Goal: Task Accomplishment & Management: Use online tool/utility

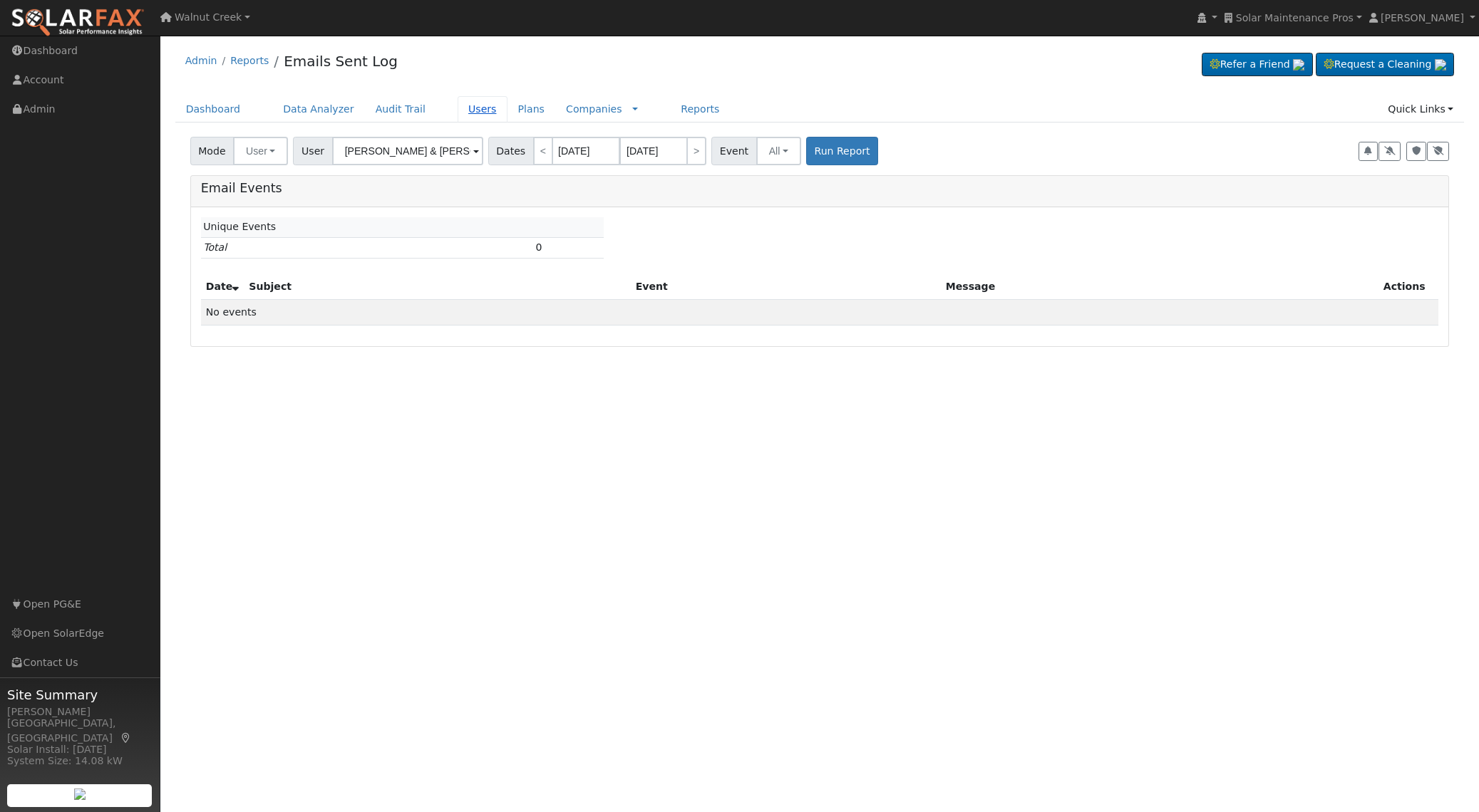
click at [468, 117] on link "Users" at bounding box center [482, 109] width 50 height 27
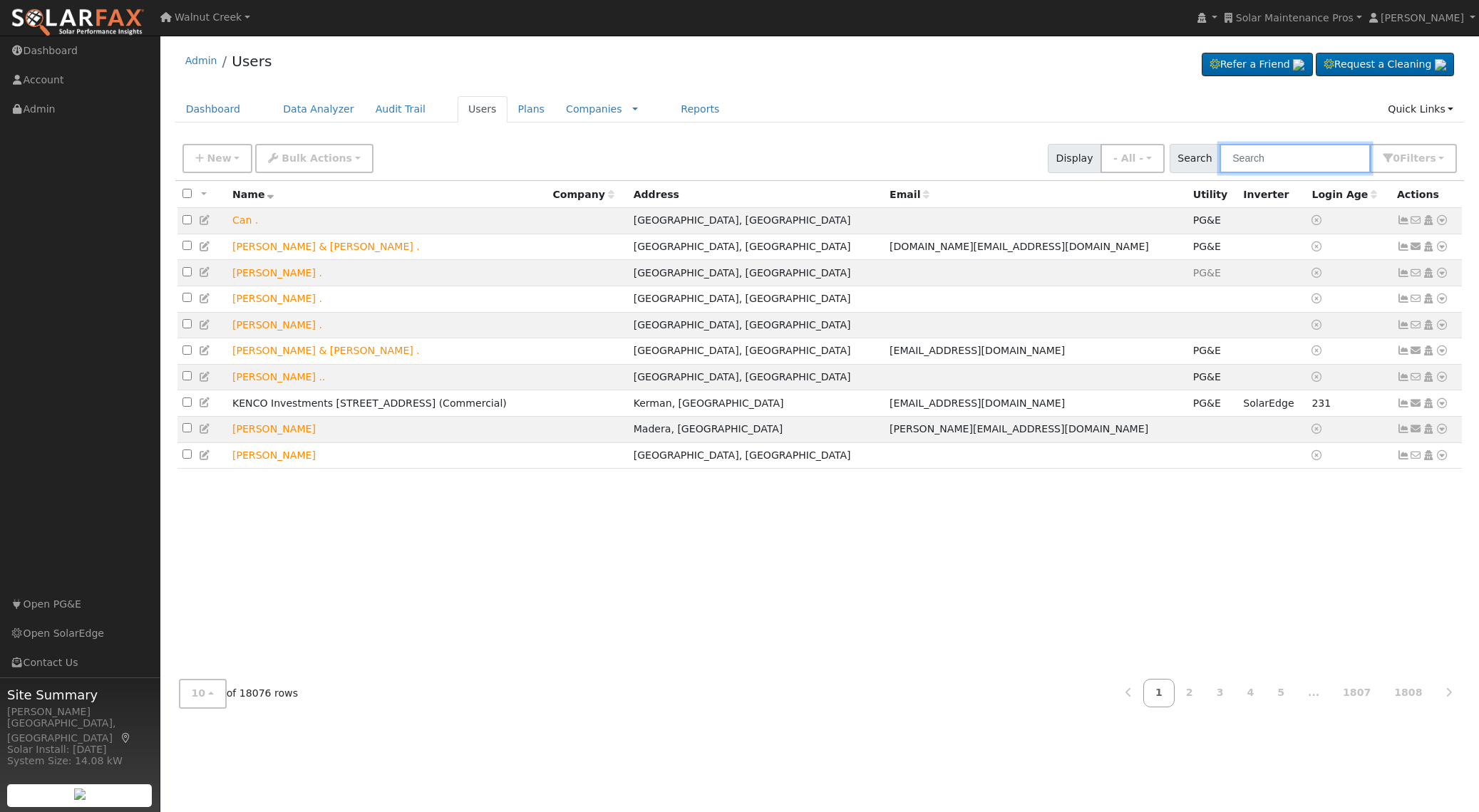
click at [1283, 166] on input "text" at bounding box center [1295, 158] width 151 height 29
paste input "218.00"
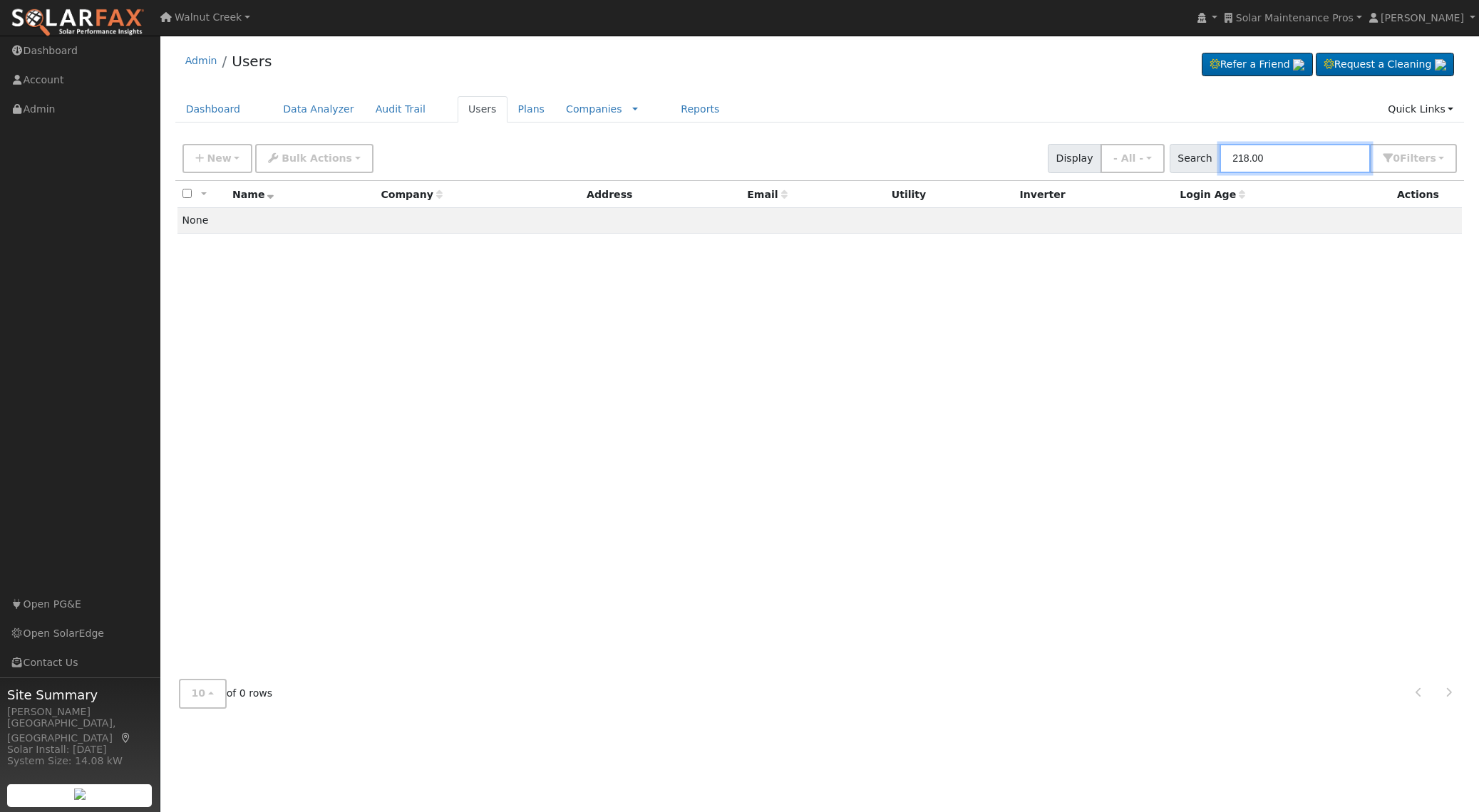
drag, startPoint x: 1272, startPoint y: 161, endPoint x: 1018, endPoint y: 154, distance: 254.1
click at [1020, 154] on div "New Add User Quick Add Quick Connect Quick Convert Lead Bulk Actions Send Email…" at bounding box center [819, 156] width 1280 height 35
paste input "[PERSON_NAME]"
type input "[PERSON_NAME]"
click at [1434, 158] on span "s" at bounding box center [1432, 158] width 5 height 12
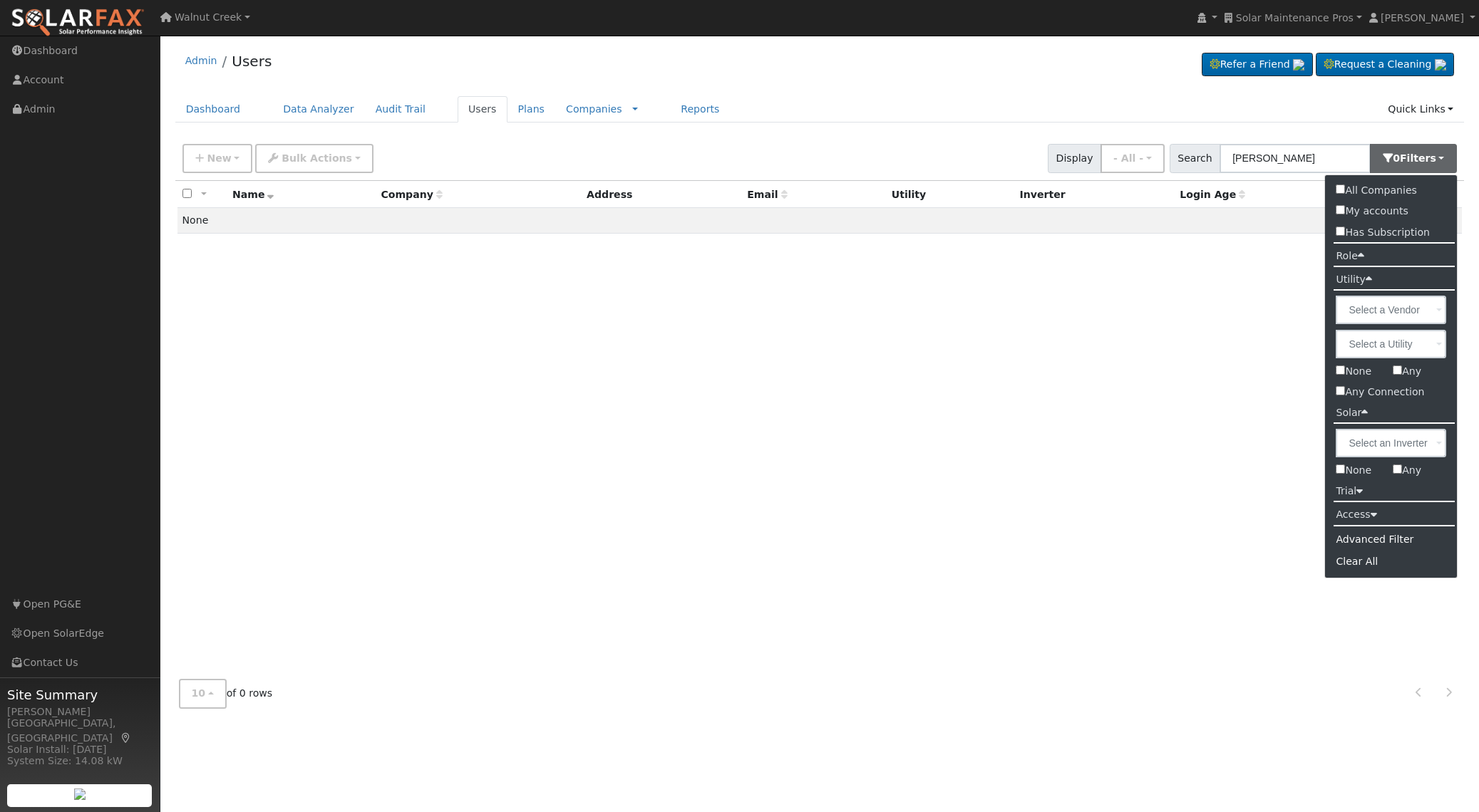
click at [1412, 190] on label "All Companies" at bounding box center [1375, 190] width 102 height 20
click at [1345, 190] on input "All Companies" at bounding box center [1340, 189] width 9 height 9
checkbox input "true"
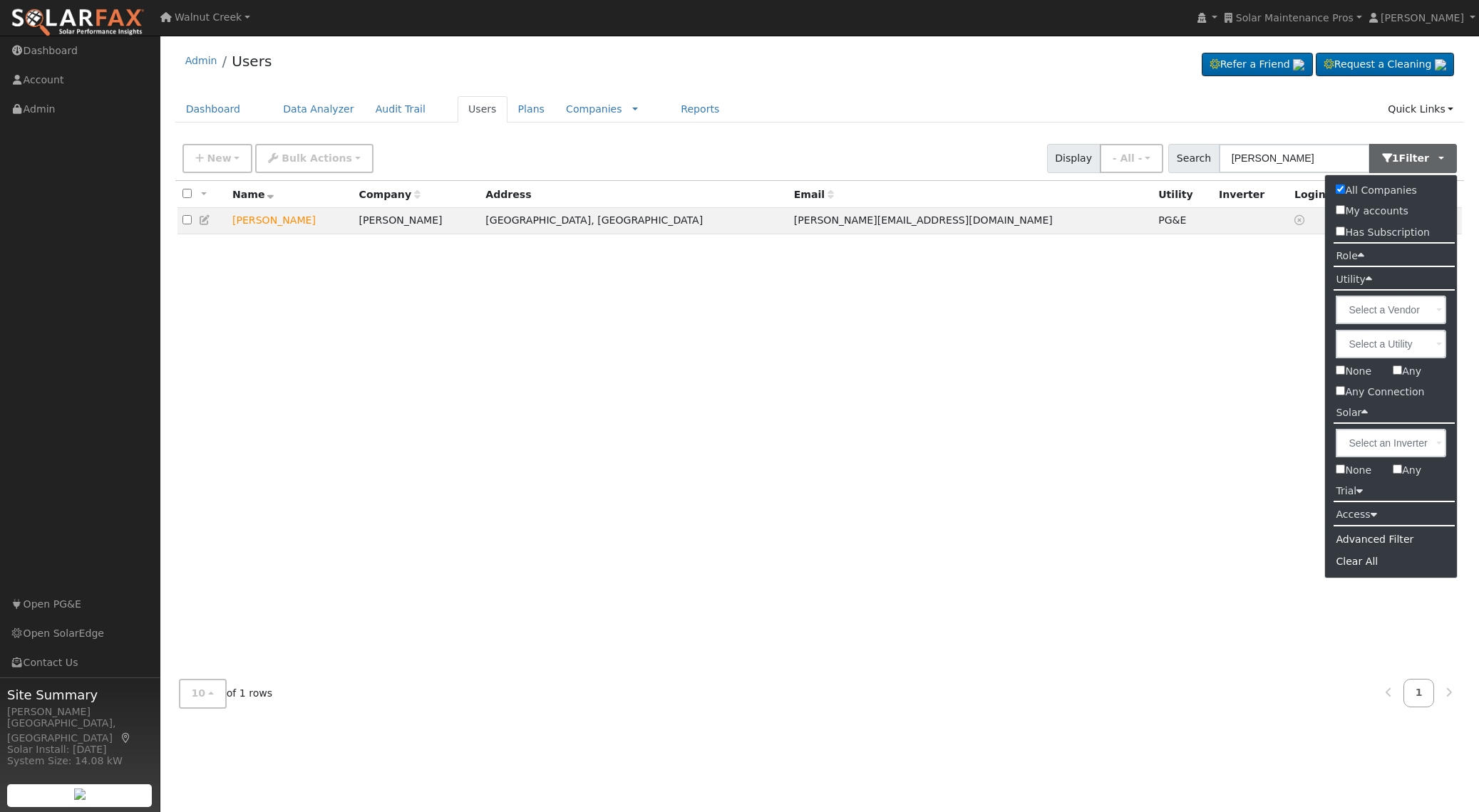
click at [1211, 306] on div "All None All on page None on page Name Company Address Email Utility Inverter L…" at bounding box center [819, 424] width 1289 height 487
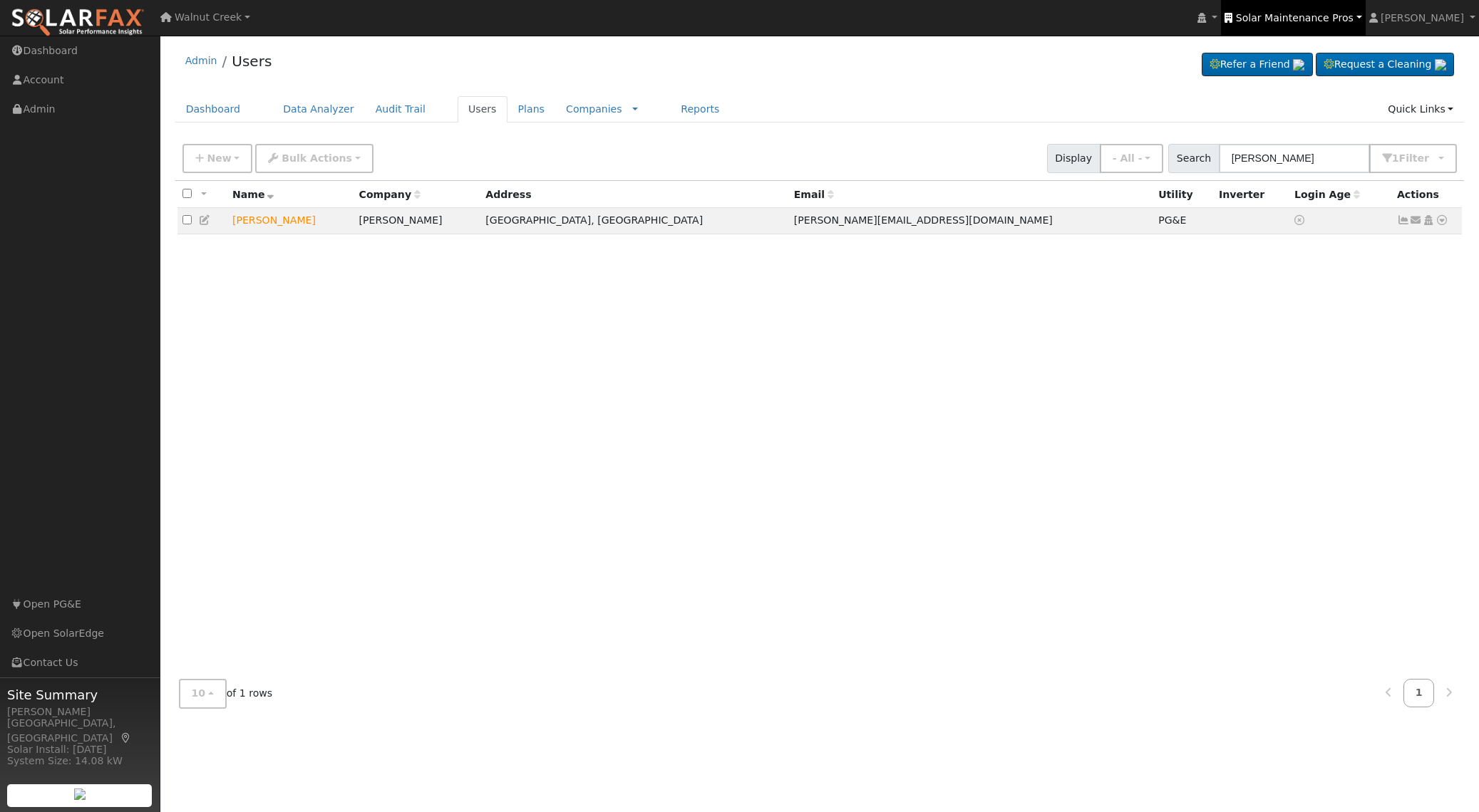
click at [1351, 8] on link "Solar Maintenance Pros" at bounding box center [1293, 18] width 144 height 35
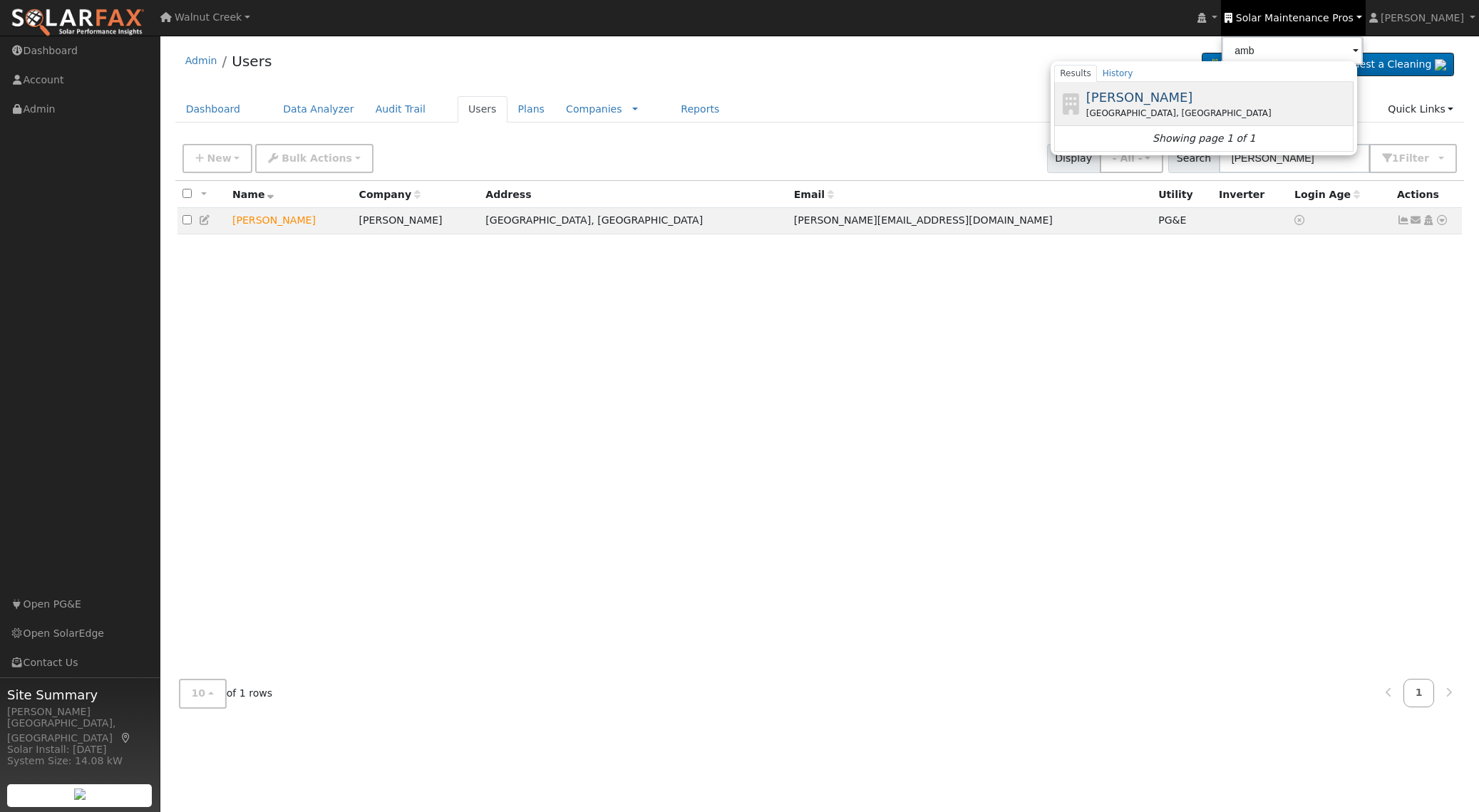
click at [1270, 97] on div "Ambrose Solar Vacaville, CA" at bounding box center [1218, 104] width 265 height 32
type input "Ambrose Solar"
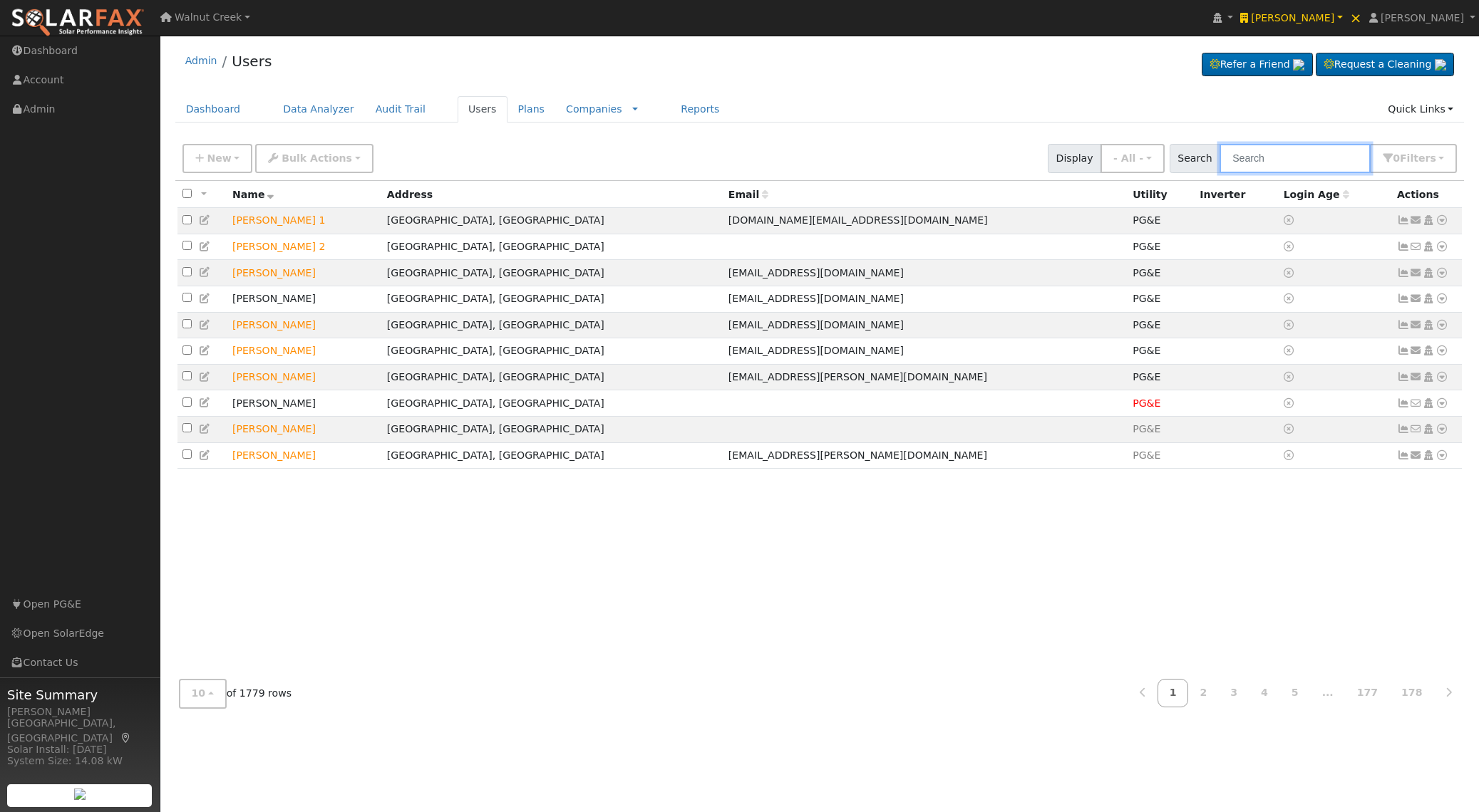
click at [1278, 168] on input "text" at bounding box center [1295, 158] width 151 height 29
paste input "[PERSON_NAME]"
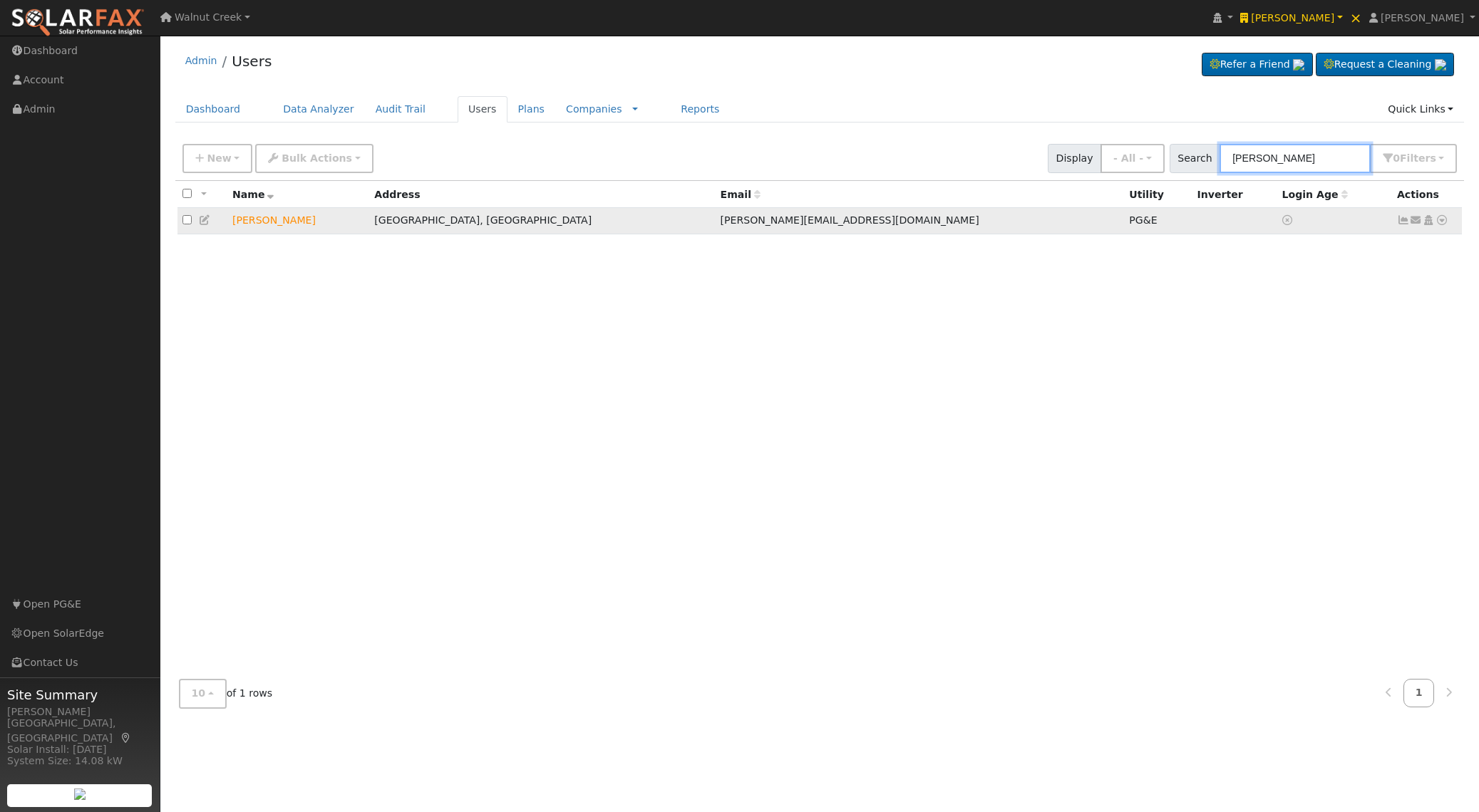
type input "[PERSON_NAME]"
click at [1442, 221] on icon at bounding box center [1442, 219] width 12 height 10
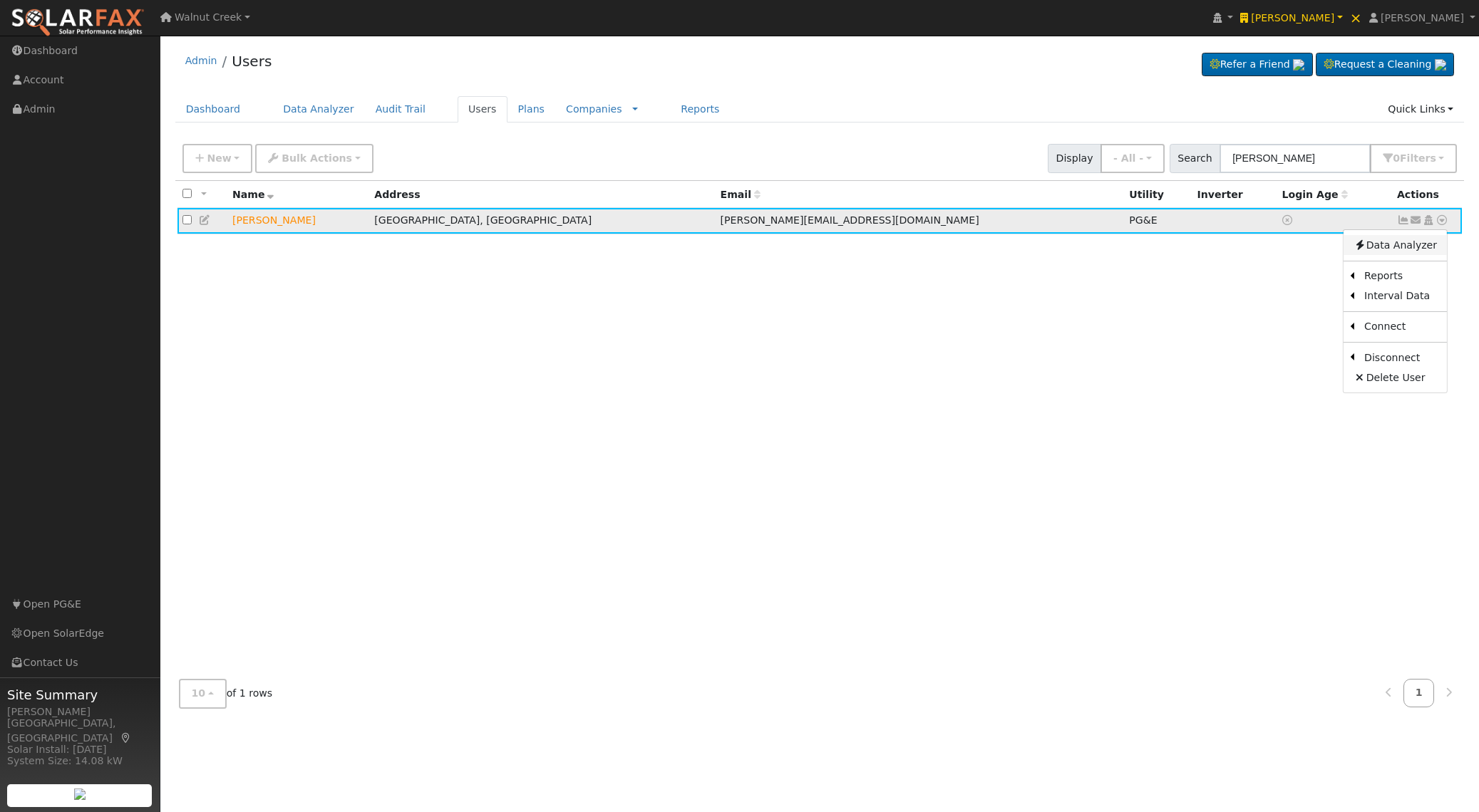
click at [1429, 240] on link "Data Analyzer" at bounding box center [1395, 245] width 103 height 20
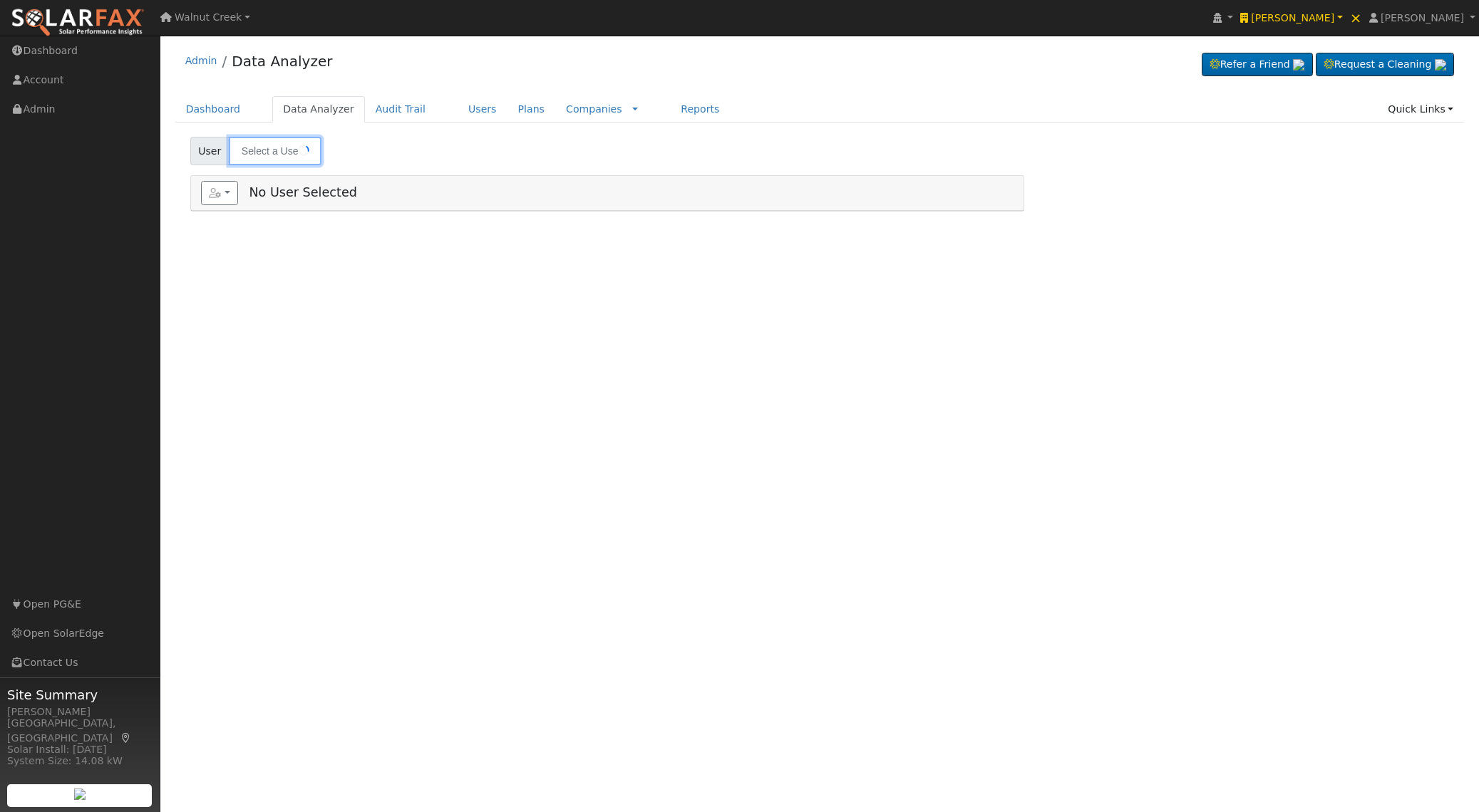
type input "[PERSON_NAME]"
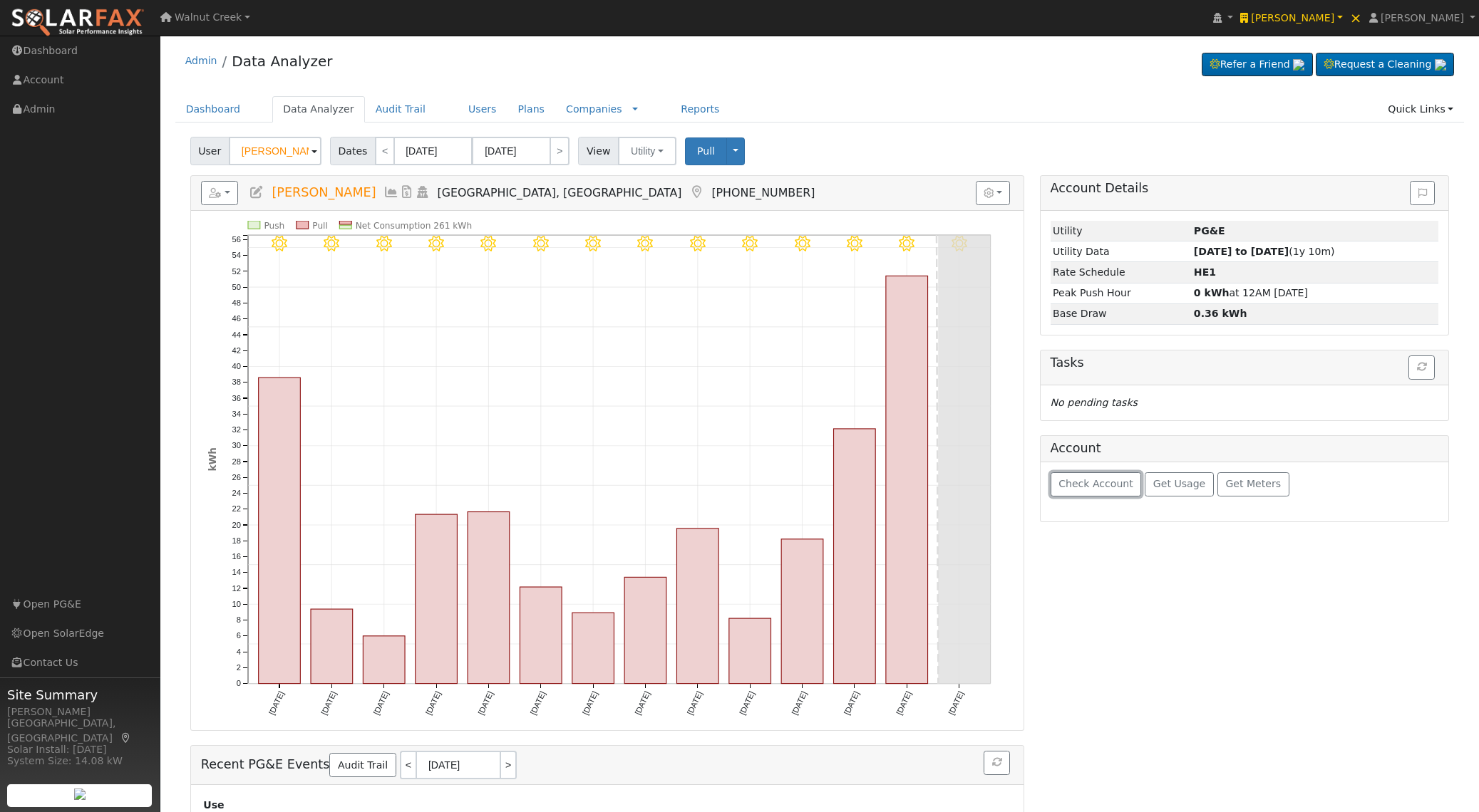
click at [1091, 475] on button "Check Account" at bounding box center [1095, 484] width 91 height 24
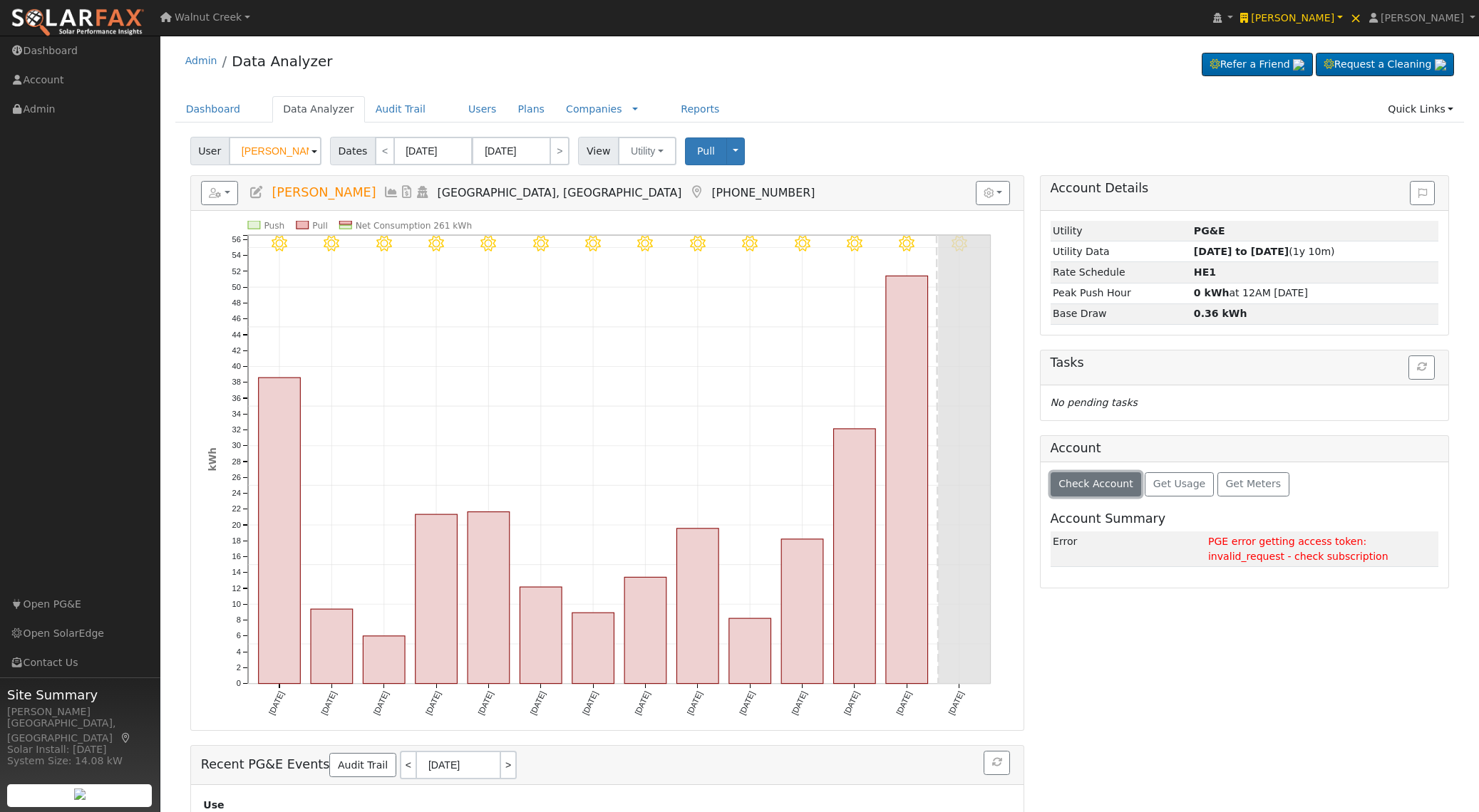
click at [1077, 478] on span "Check Account" at bounding box center [1095, 484] width 75 height 12
click at [1078, 478] on span "Check Account" at bounding box center [1095, 484] width 75 height 12
click at [1362, 16] on span "×" at bounding box center [1356, 17] width 12 height 17
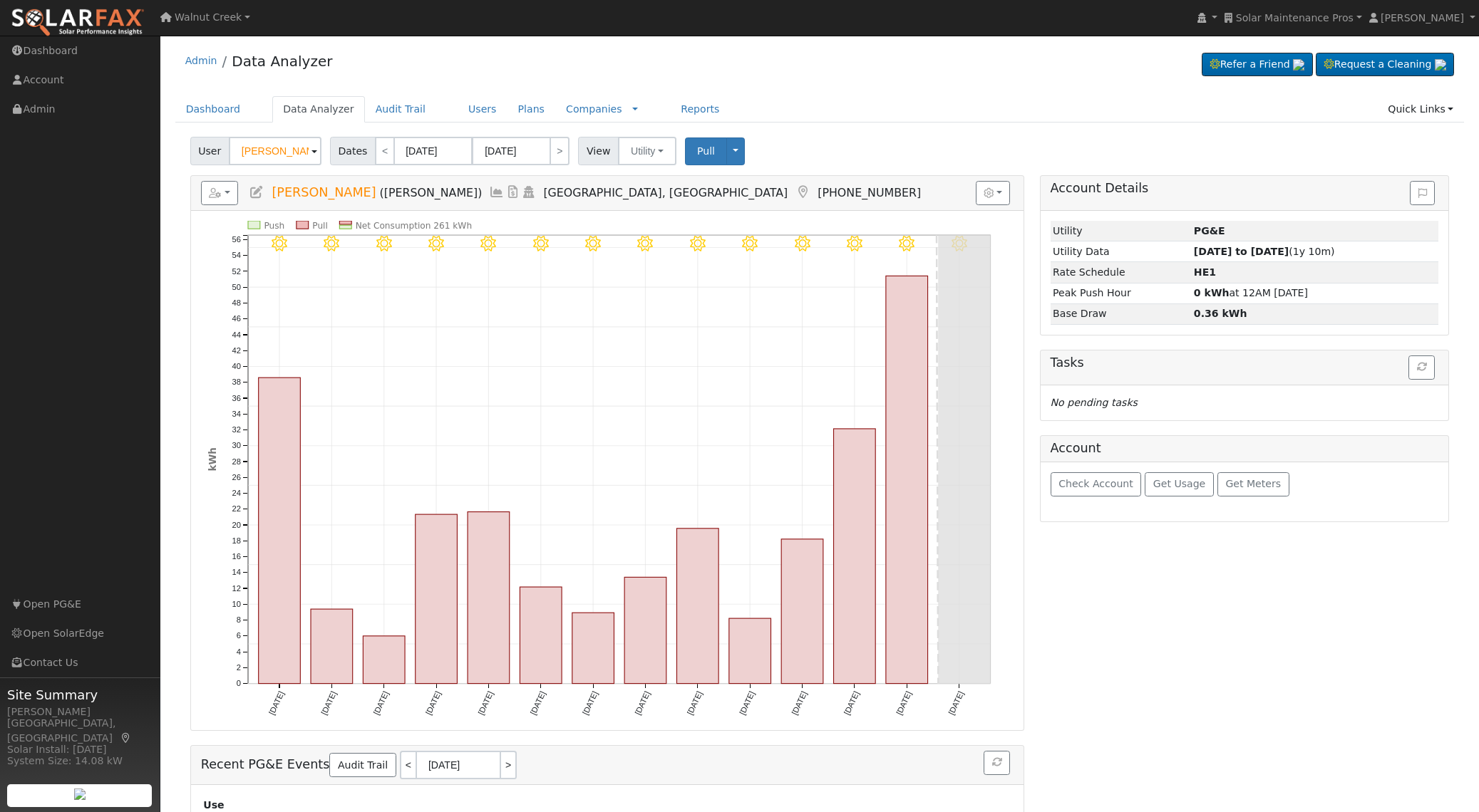
click at [215, 153] on span "User" at bounding box center [210, 151] width 39 height 28
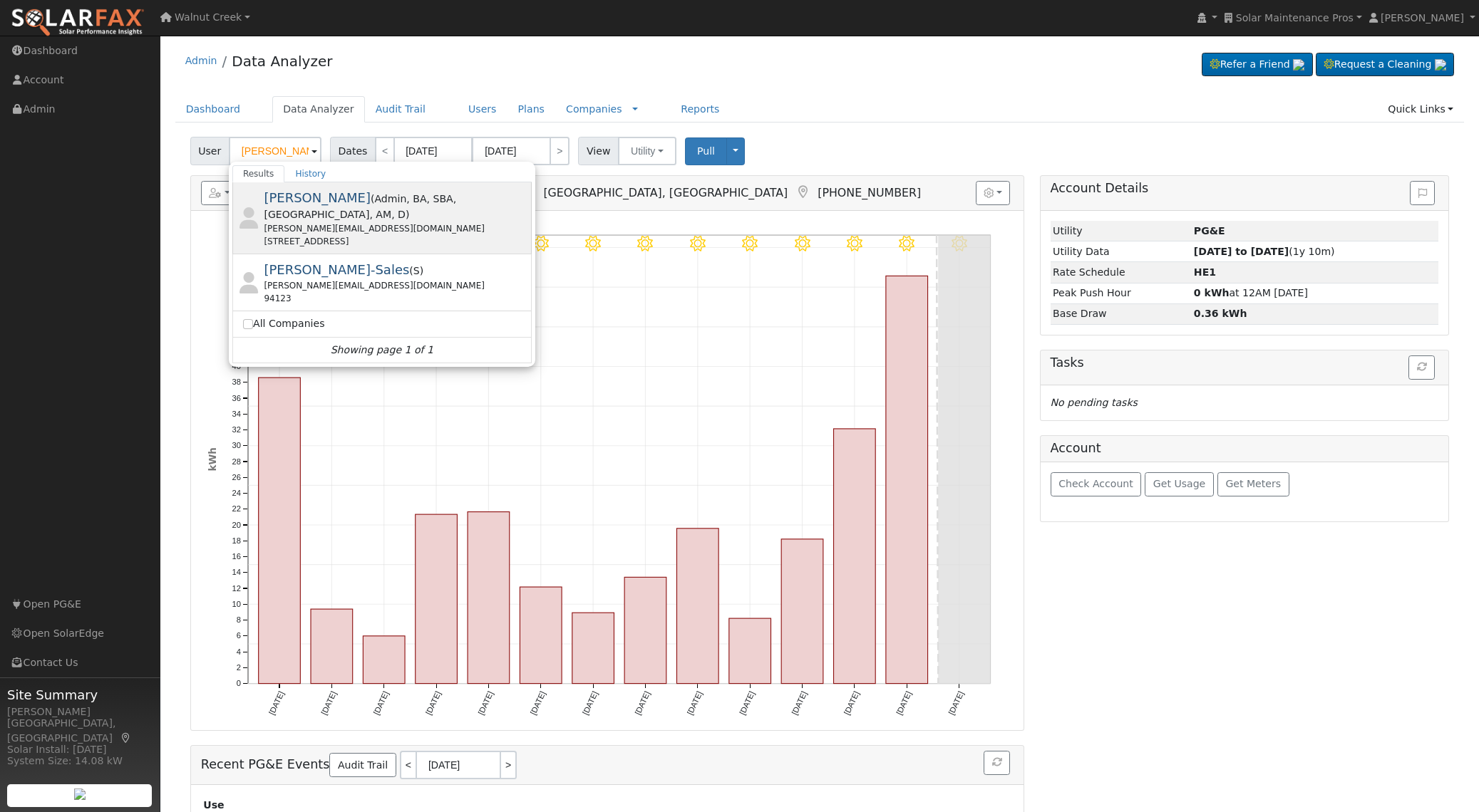
click at [374, 199] on span "Admin" at bounding box center [390, 199] width 32 height 12
type input "[PERSON_NAME]"
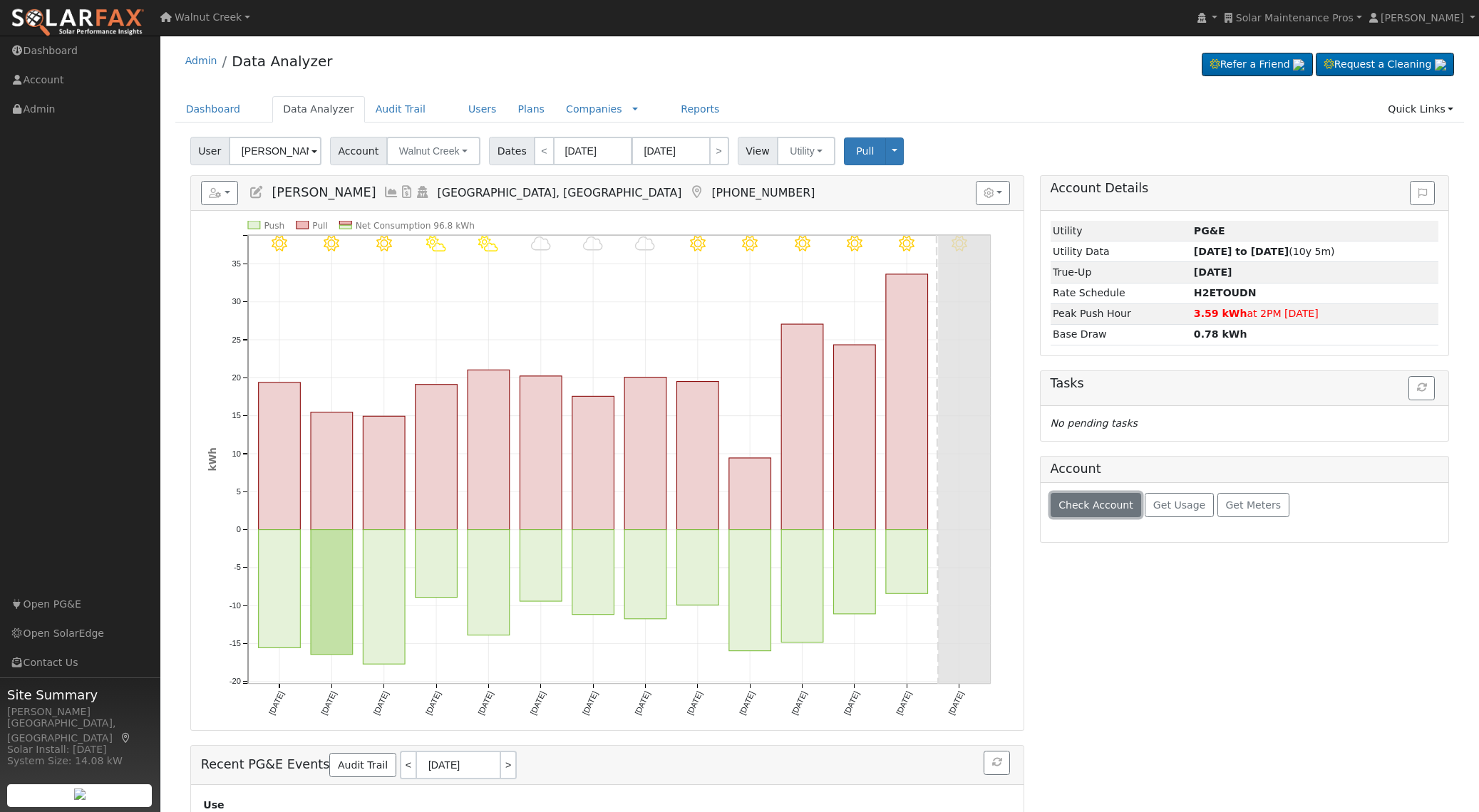
click at [1097, 501] on span "Check Account" at bounding box center [1095, 505] width 75 height 12
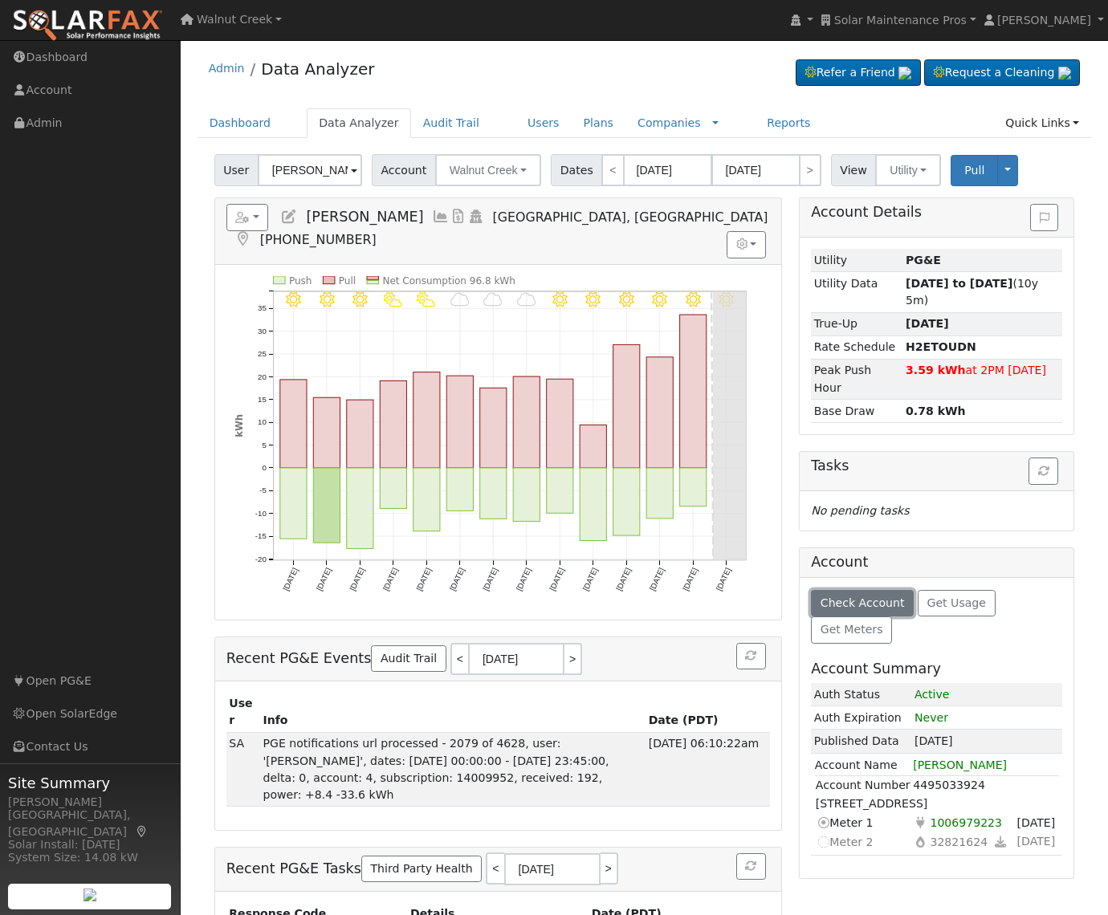
click at [852, 611] on button "Check Account" at bounding box center [862, 603] width 103 height 27
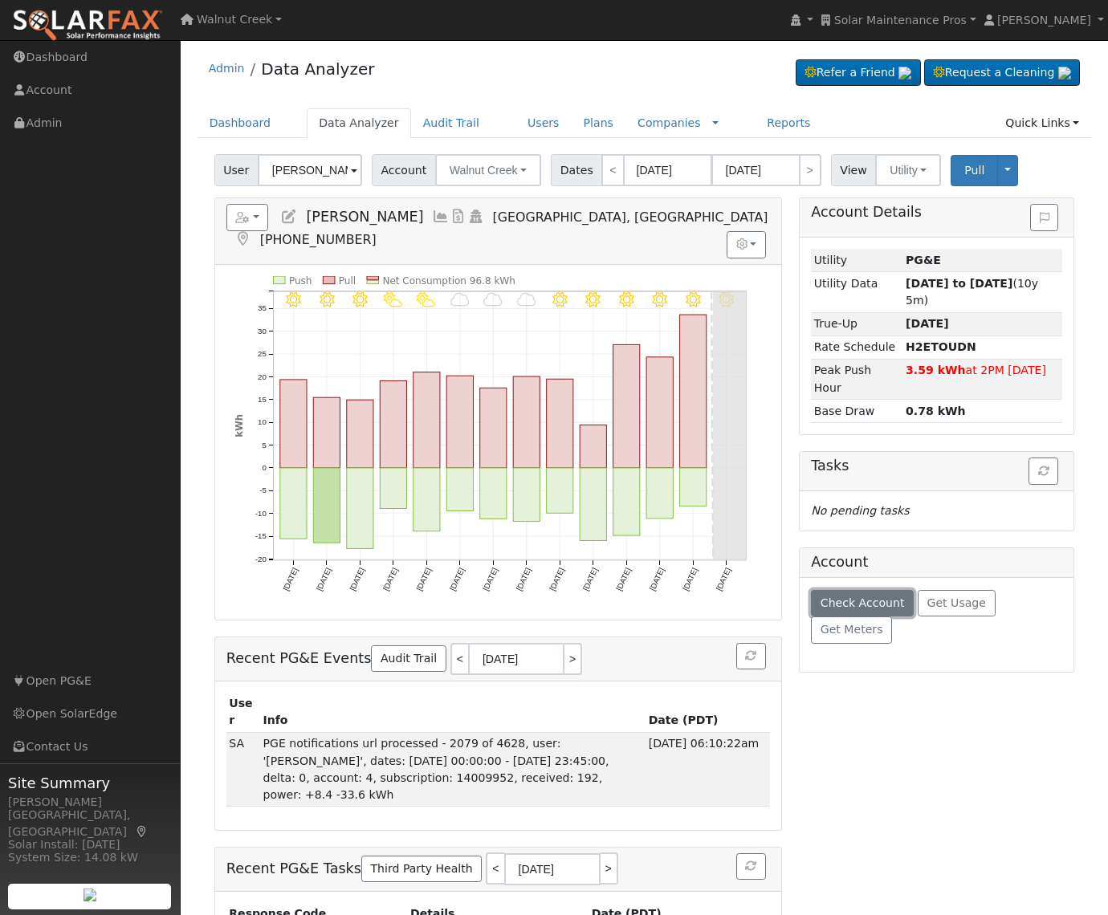
click at [851, 611] on button "Check Account" at bounding box center [862, 603] width 103 height 27
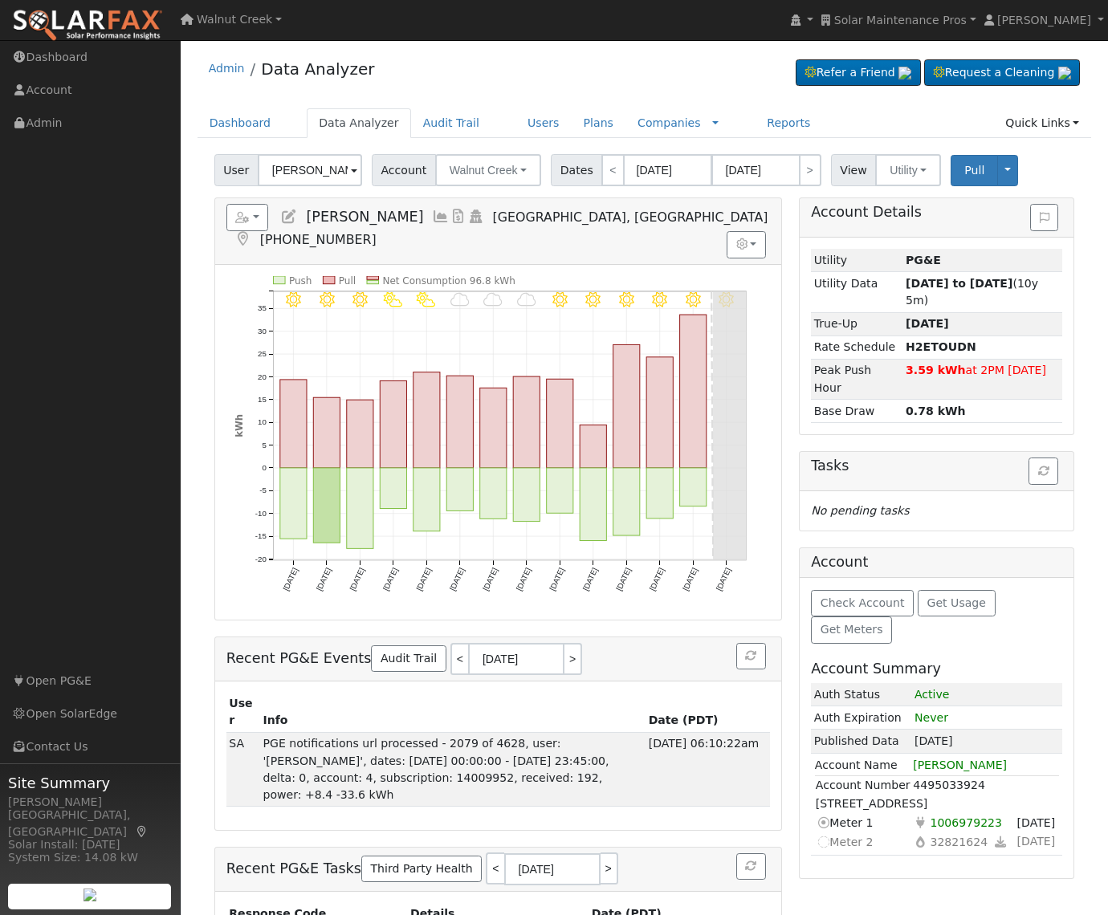
scroll to position [1, 0]
